Goal: Check status: Check status

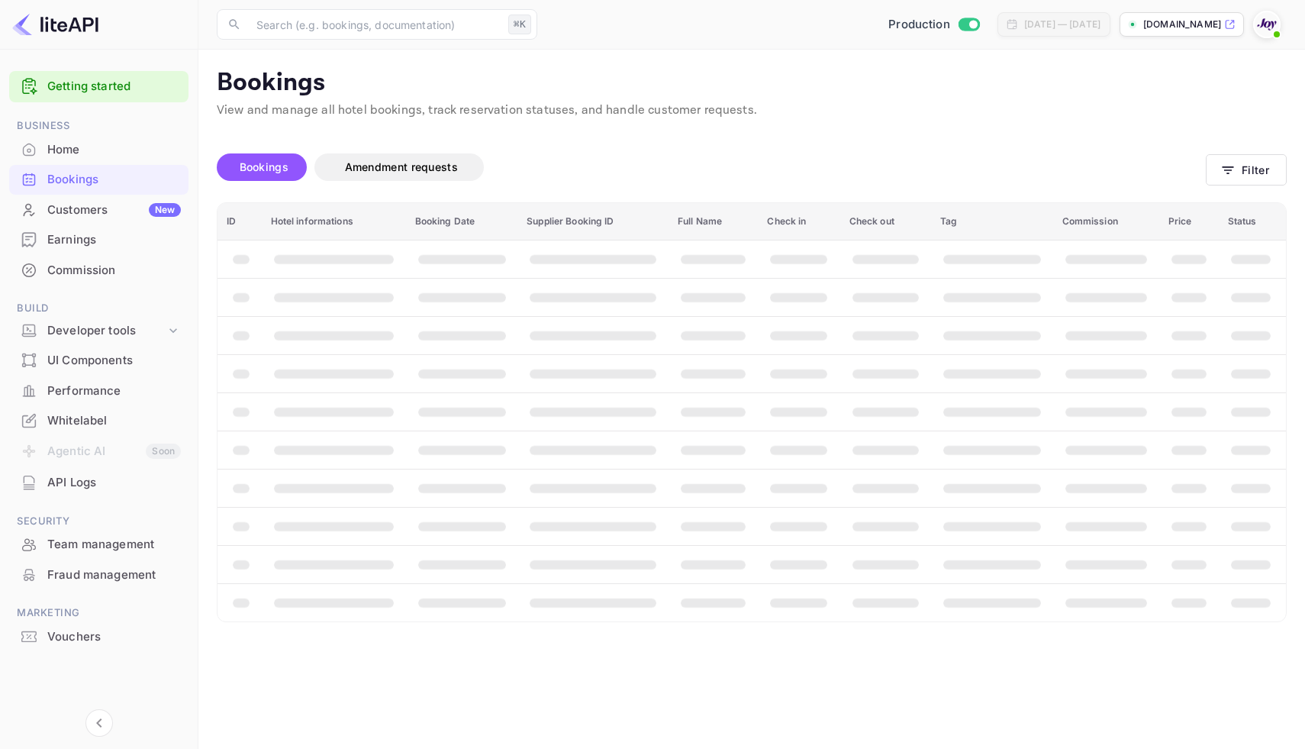
click at [80, 178] on div "Bookings" at bounding box center [114, 180] width 134 height 18
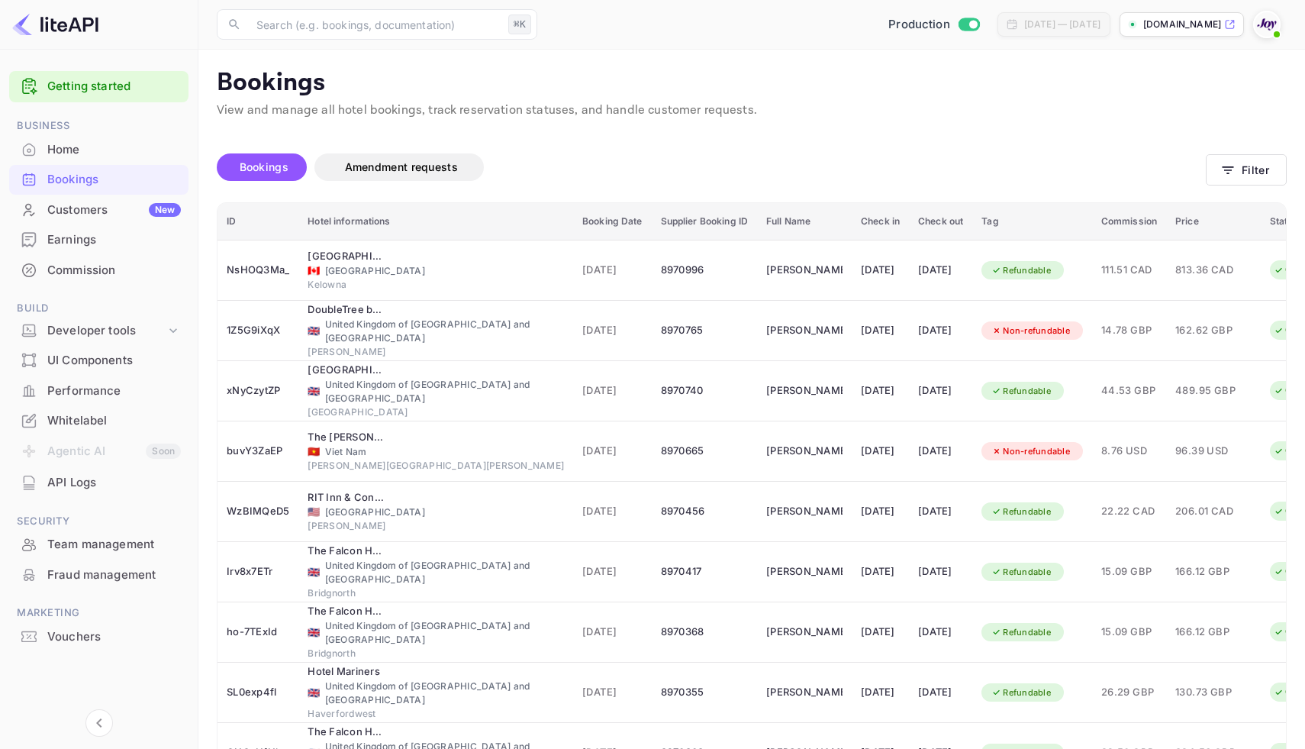
click at [63, 188] on div "Bookings" at bounding box center [98, 180] width 179 height 30
click at [1241, 153] on div "Bookings Amendment requests Filter" at bounding box center [752, 170] width 1070 height 64
click at [1241, 165] on button "Filter" at bounding box center [1246, 169] width 81 height 31
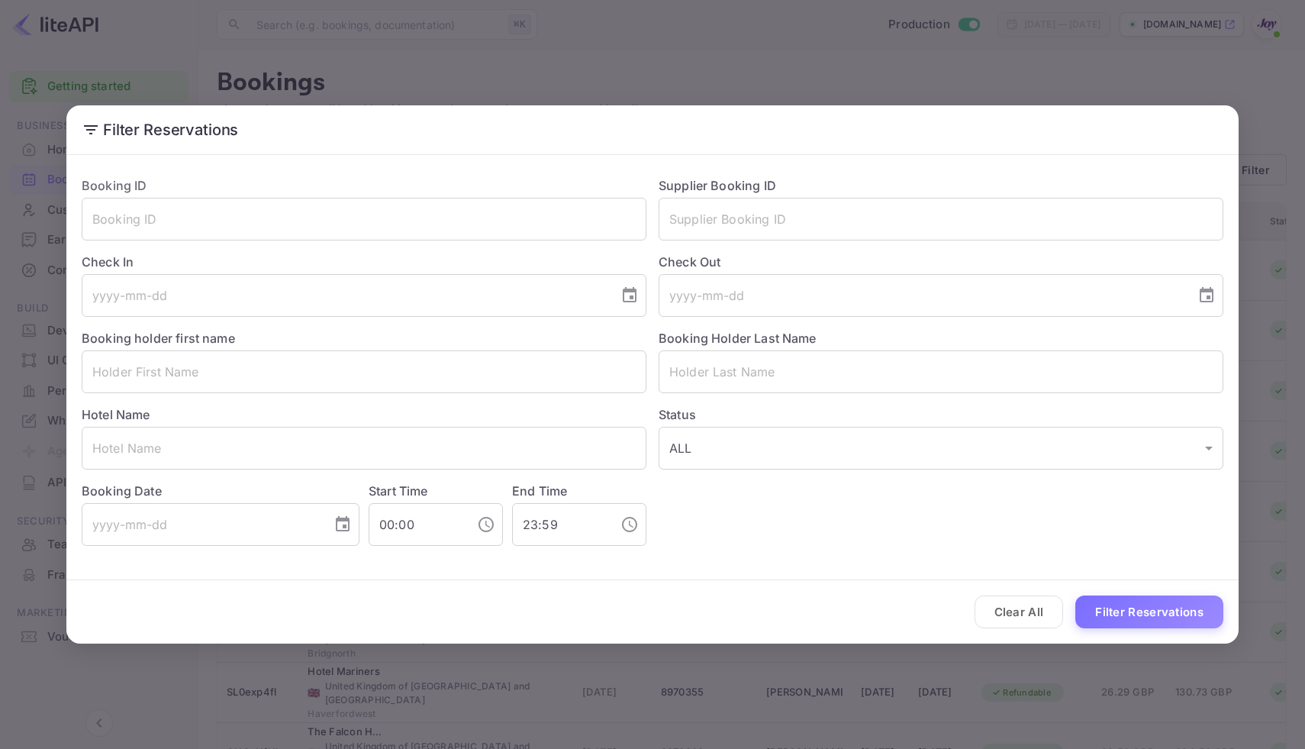
click at [238, 196] on div "Booking ID ​" at bounding box center [357, 202] width 577 height 76
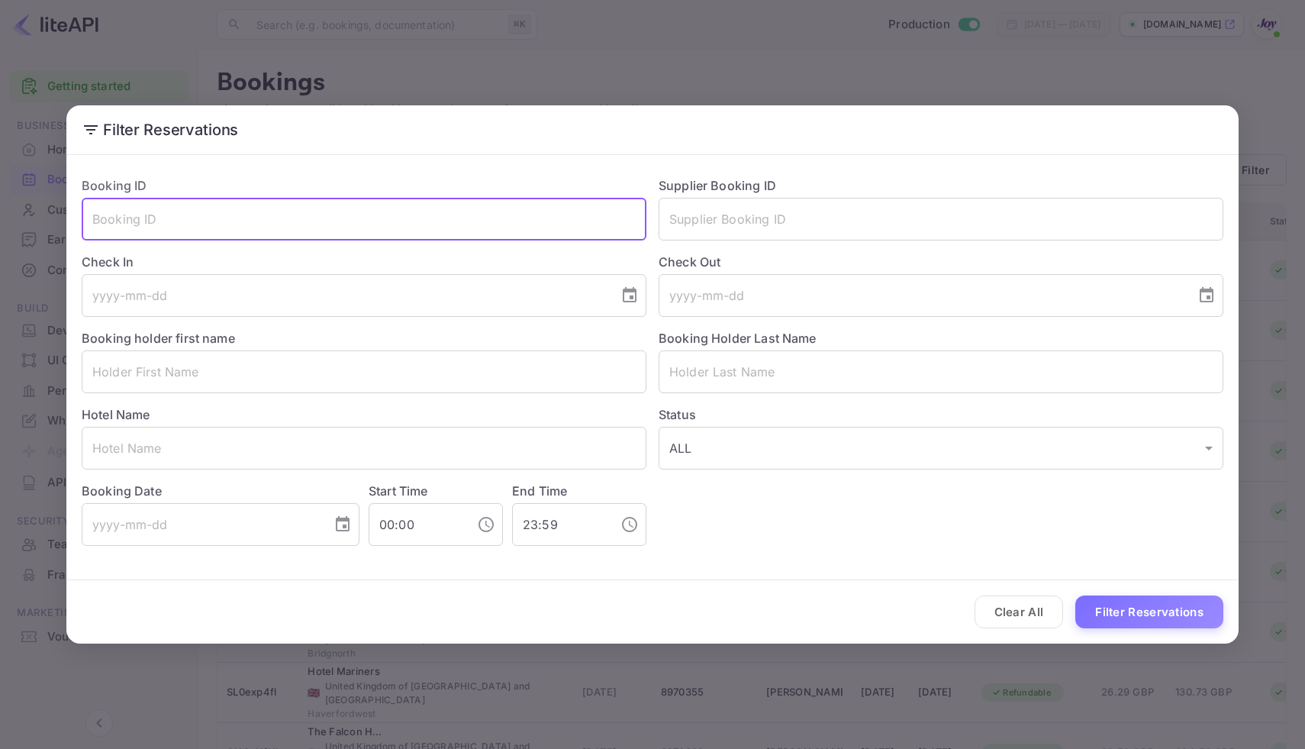
click at [237, 217] on input "text" at bounding box center [364, 219] width 565 height 43
paste input "8348130"
type input "8348130"
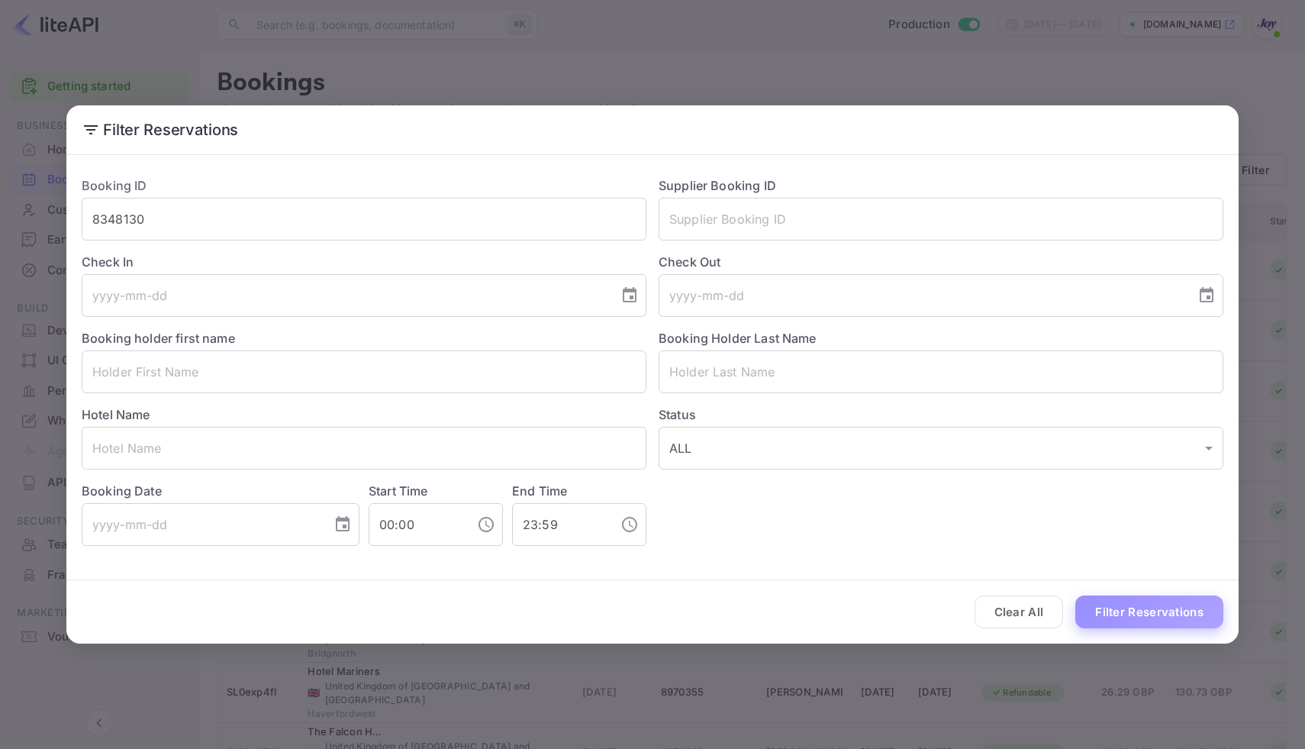
click at [1174, 622] on button "Filter Reservations" at bounding box center [1149, 611] width 148 height 33
click at [1006, 607] on button "Clear All" at bounding box center [1018, 611] width 89 height 33
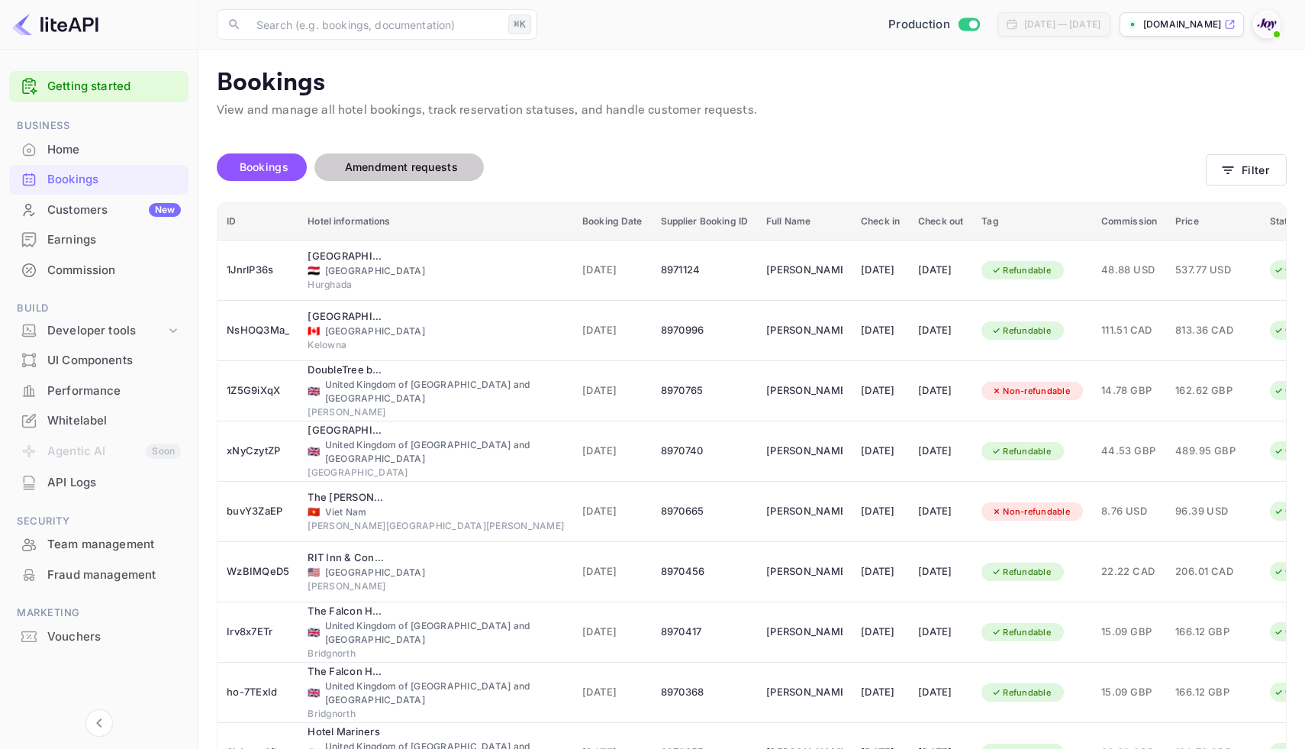
click at [420, 166] on span "Amendment requests" at bounding box center [401, 166] width 113 height 13
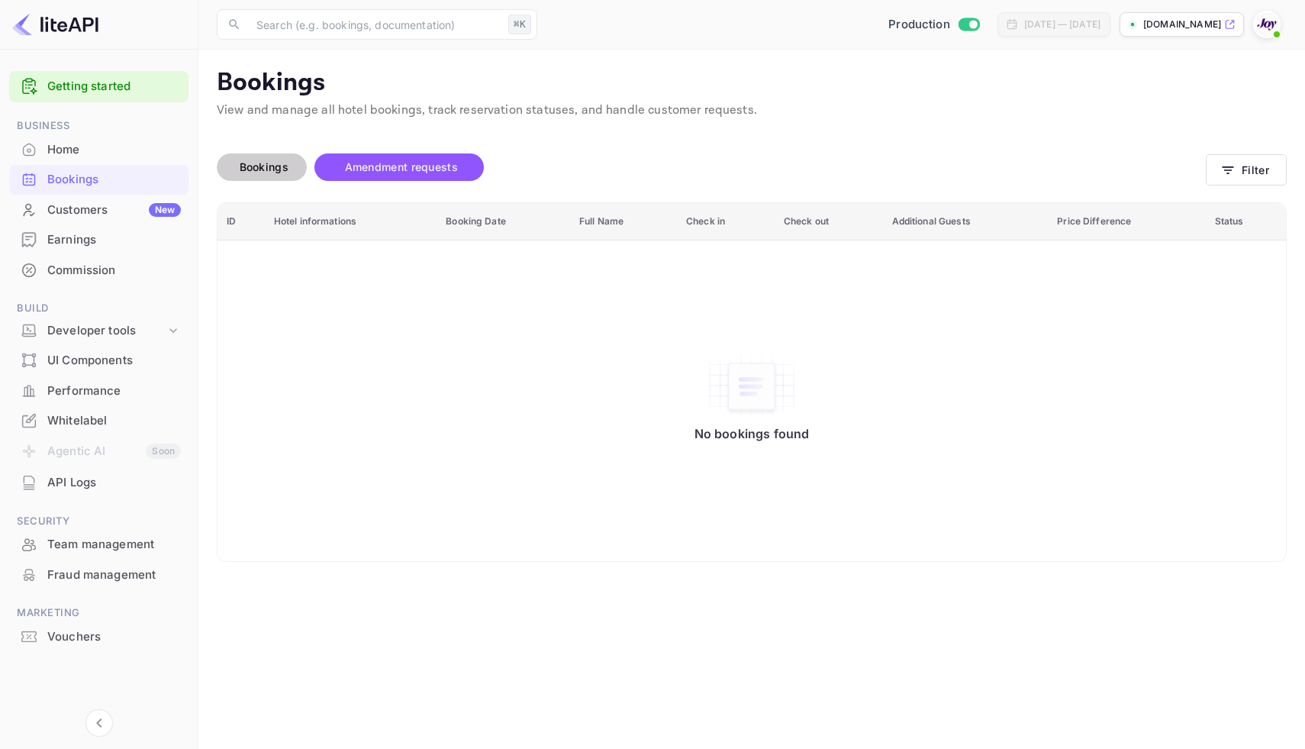
click at [269, 160] on span "Bookings" at bounding box center [264, 166] width 49 height 13
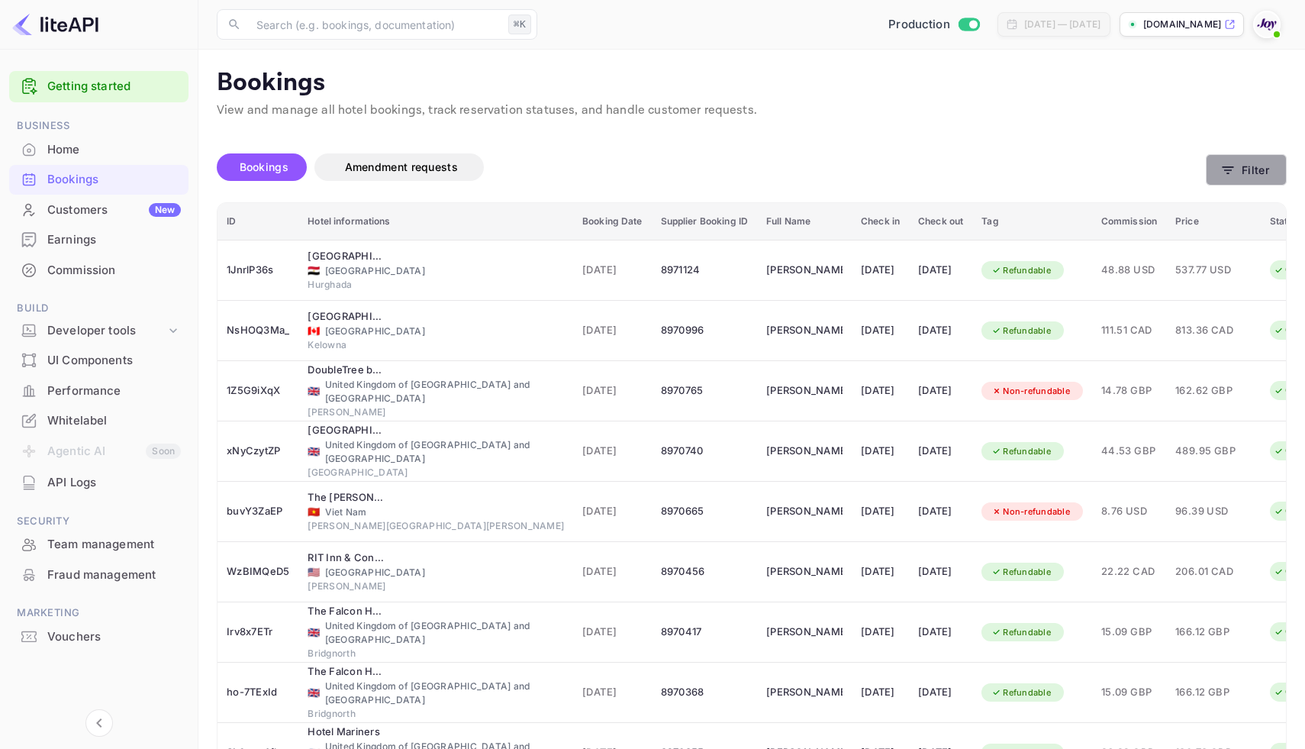
click at [1216, 172] on button "Filter" at bounding box center [1246, 169] width 81 height 31
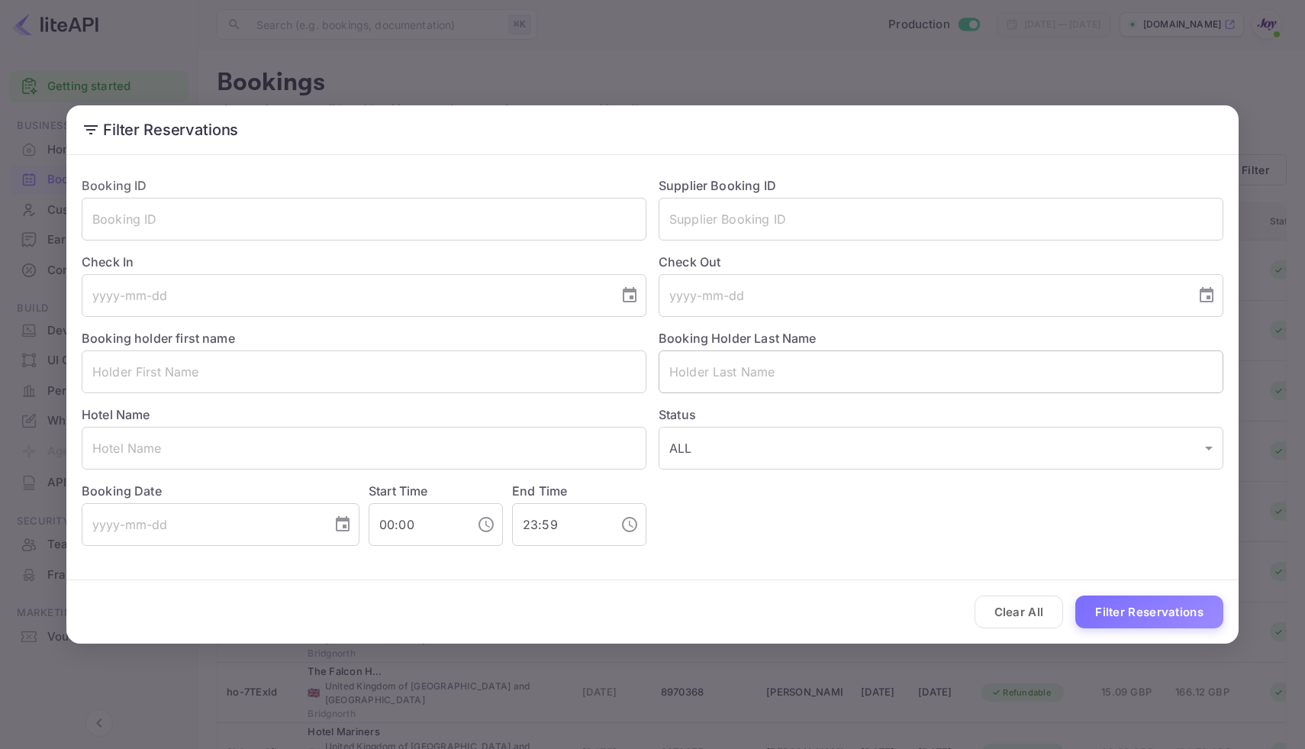
click at [758, 382] on input "text" at bounding box center [941, 371] width 565 height 43
paste input "Talos"
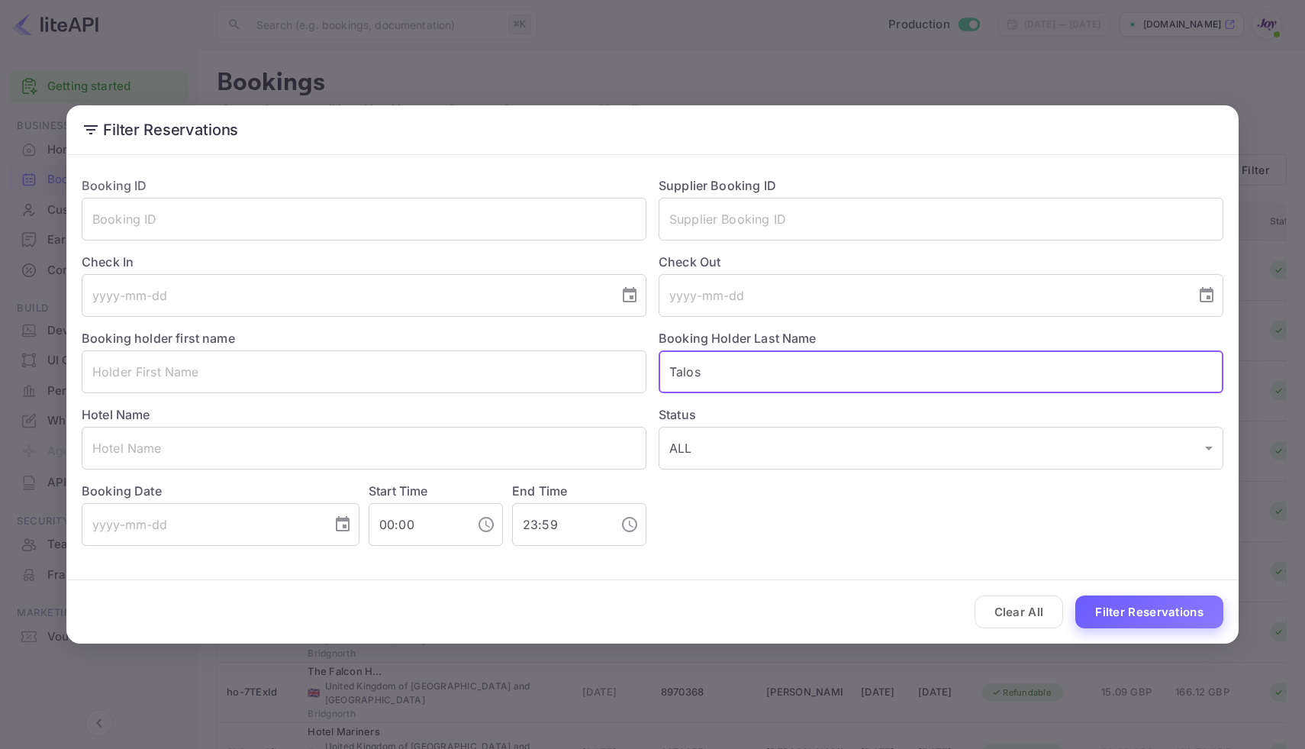
type input "Talos"
click at [1153, 618] on button "Filter Reservations" at bounding box center [1149, 611] width 148 height 33
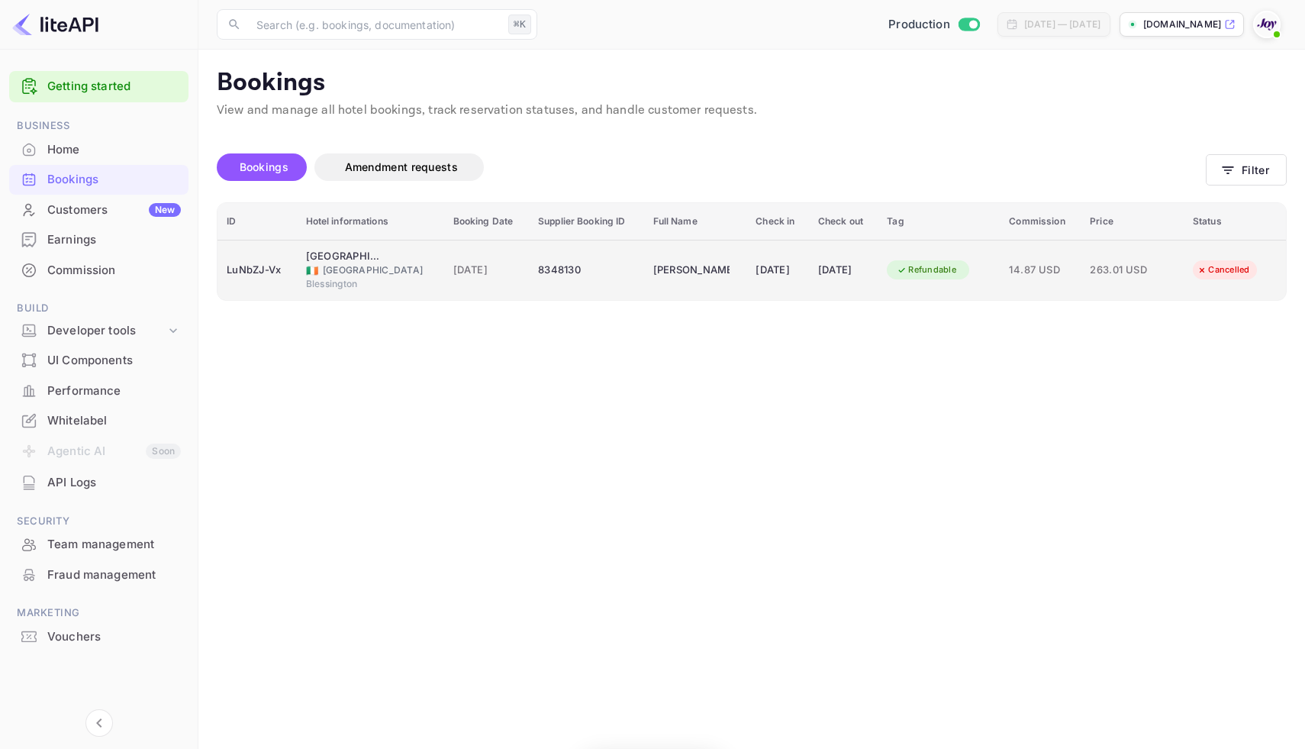
click at [809, 245] on td "[DATE]" at bounding box center [843, 270] width 69 height 60
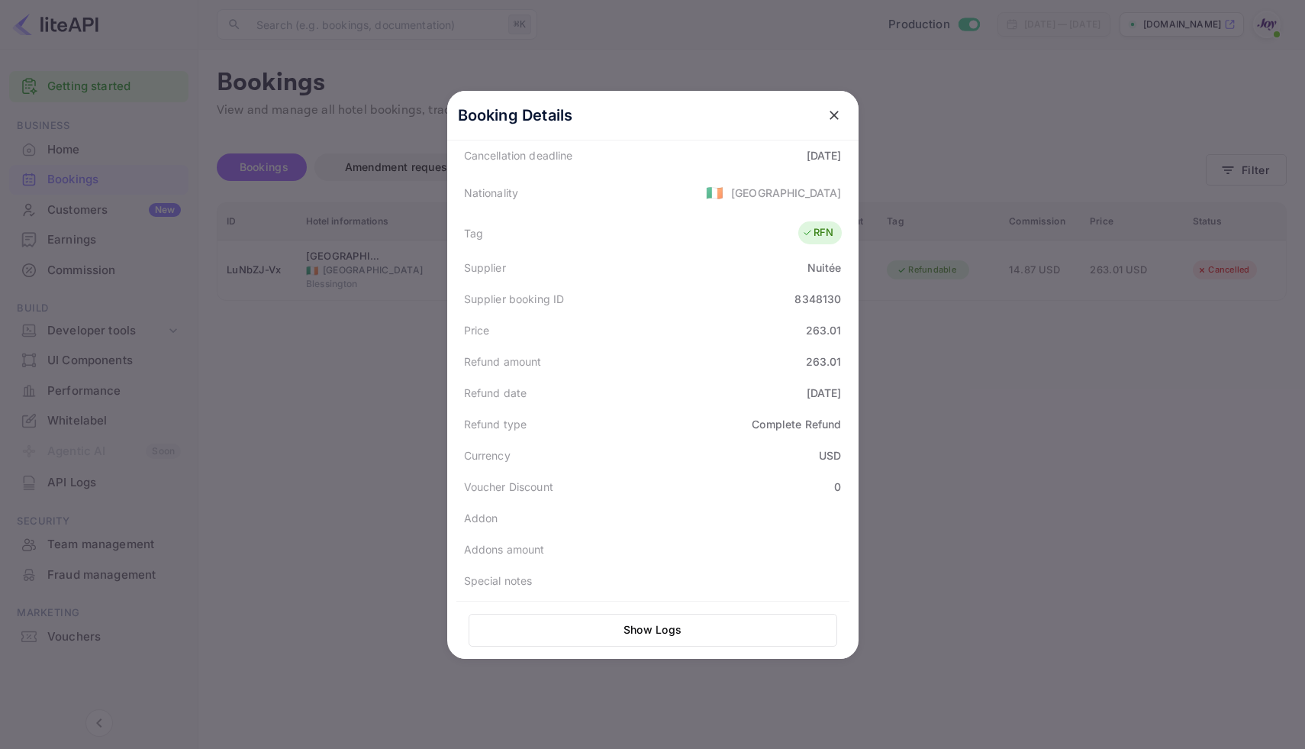
scroll to position [345, 0]
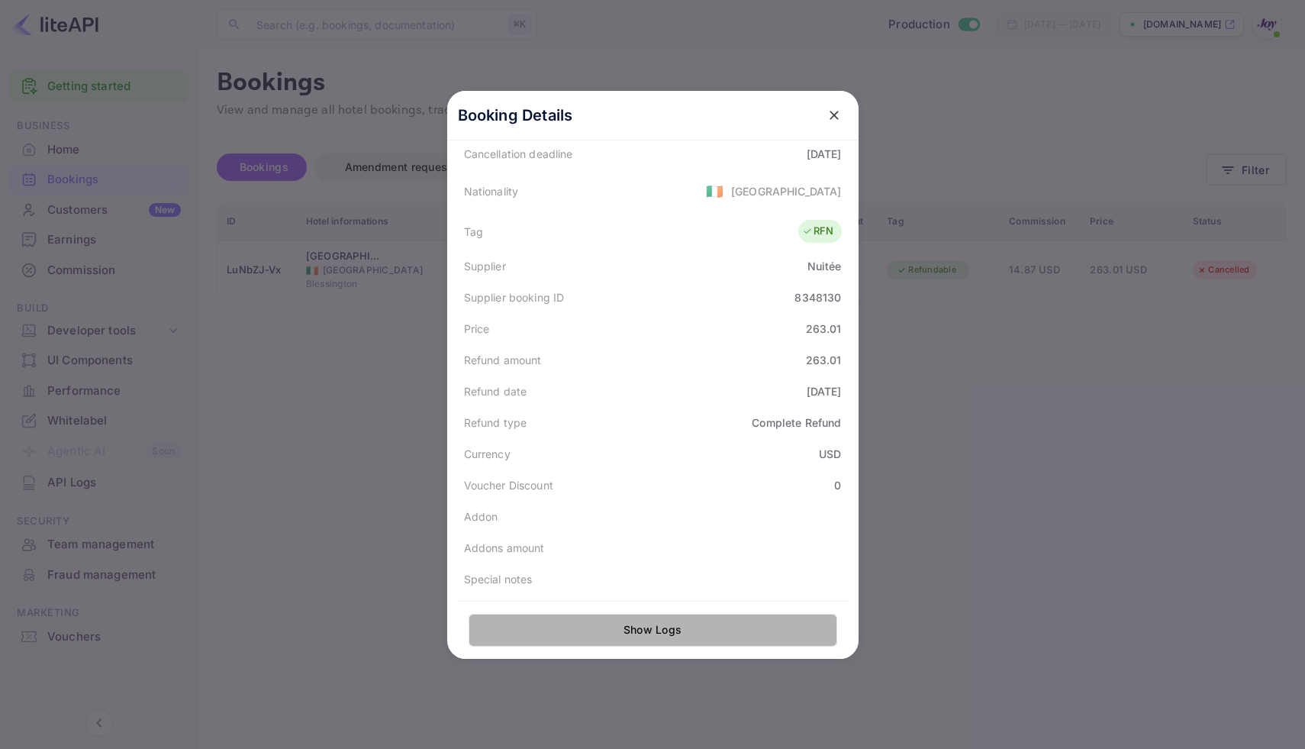
click at [606, 627] on button "Show Logs" at bounding box center [653, 629] width 369 height 33
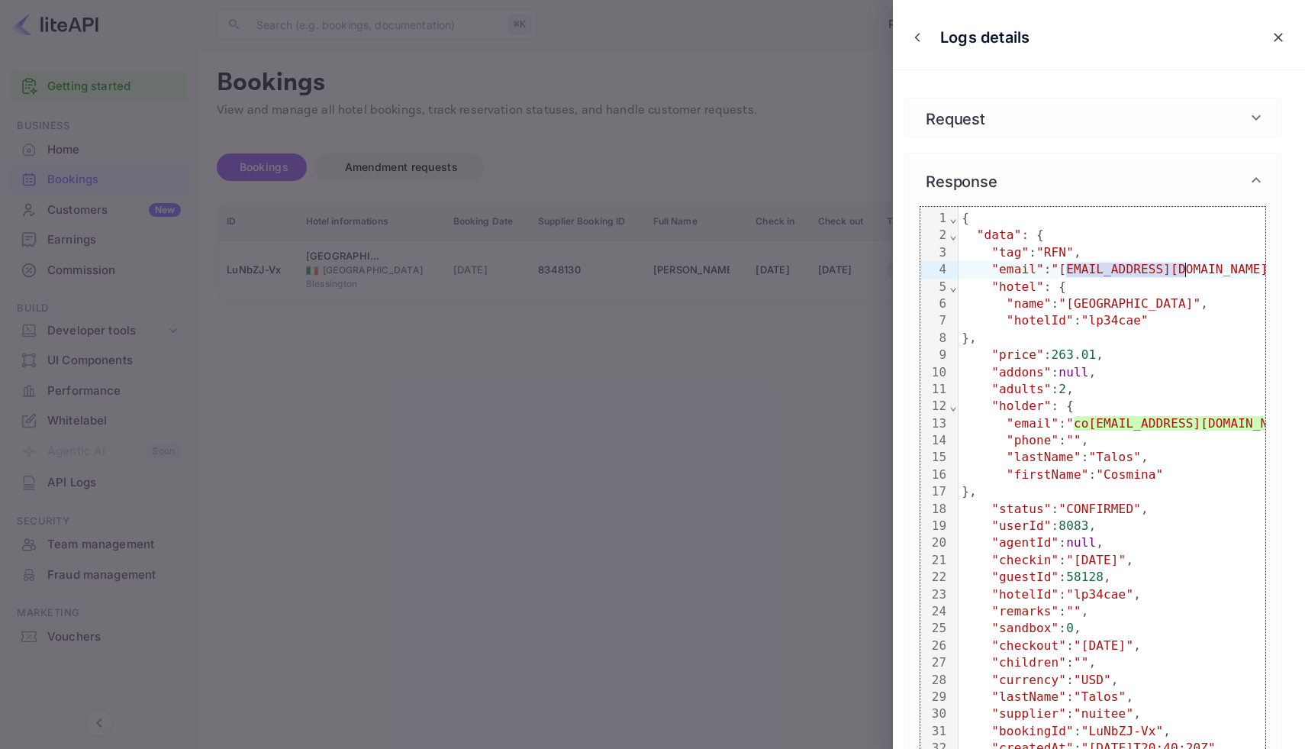
drag, startPoint x: 1067, startPoint y: 266, endPoint x: 1183, endPoint y: 266, distance: 116.0
click at [1183, 266] on span ""[EMAIL_ADDRESS][DOMAIN_NAME]"" at bounding box center [1163, 269] width 224 height 14
copy span "[EMAIL_ADDRESS][DOMAIN_NAME]"
